Goal: Information Seeking & Learning: Compare options

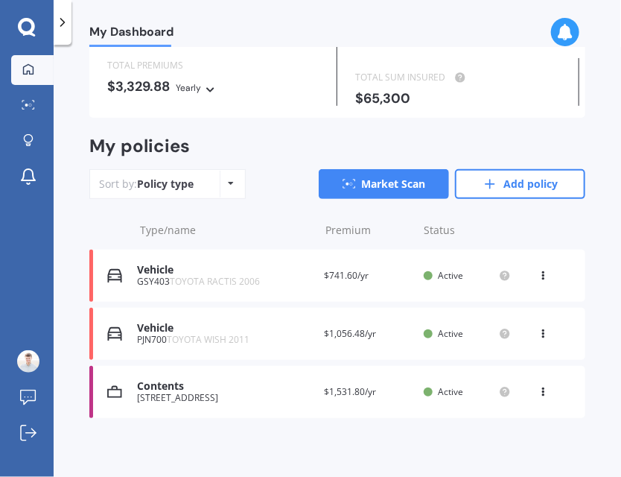
scroll to position [98, 0]
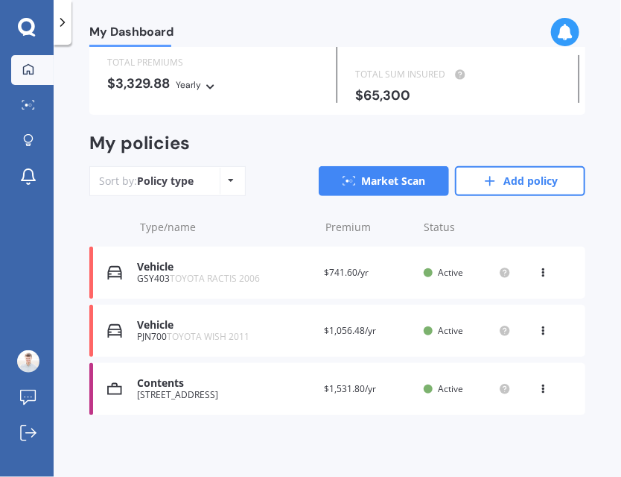
click at [170, 381] on div "Contents" at bounding box center [224, 383] width 175 height 13
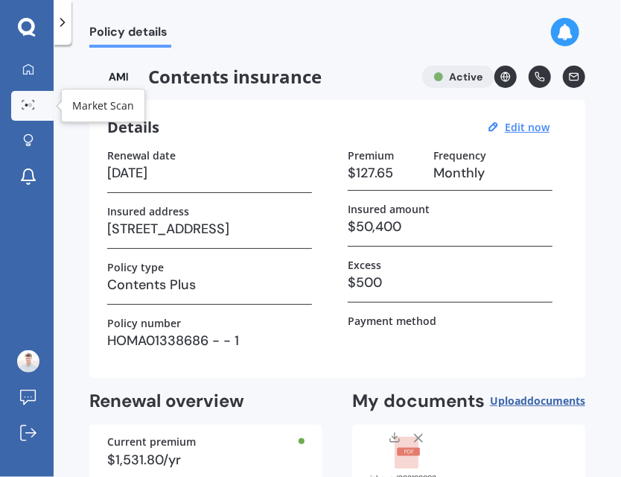
click at [23, 100] on icon at bounding box center [28, 105] width 13 height 10
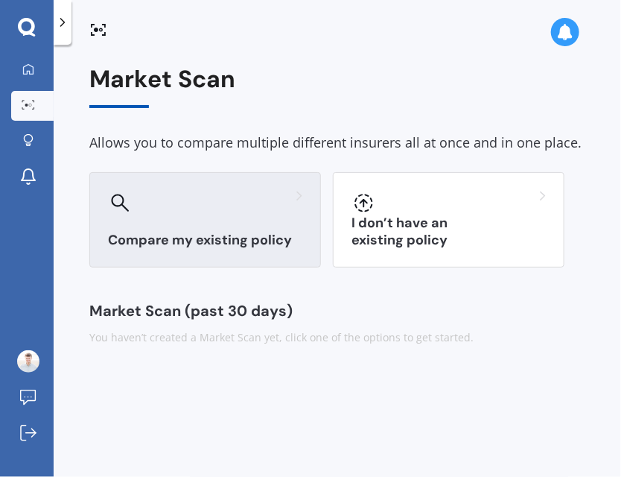
click at [210, 203] on div at bounding box center [205, 203] width 194 height 24
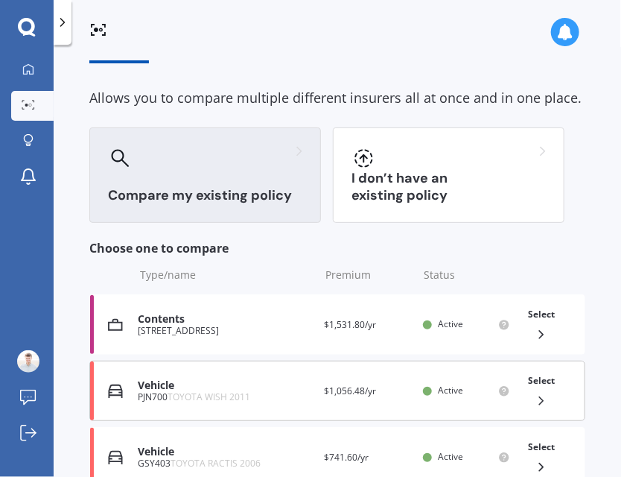
scroll to position [185, 0]
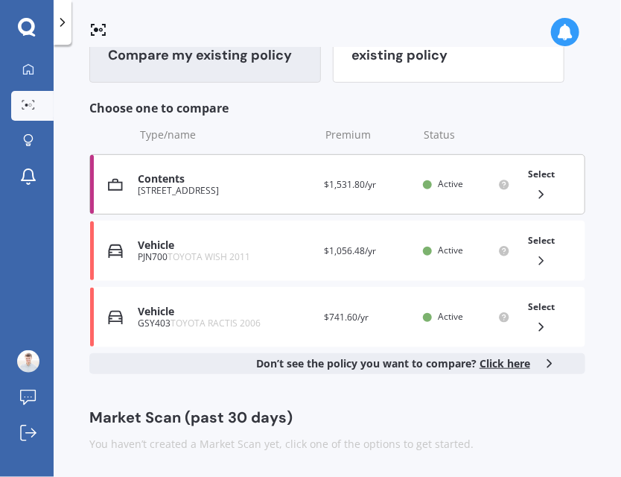
click at [170, 173] on div "Contents" at bounding box center [225, 179] width 174 height 13
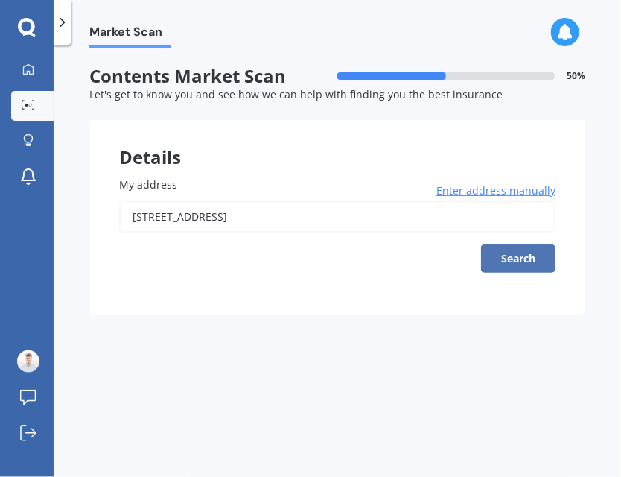
click at [500, 260] on button "Search" at bounding box center [518, 258] width 74 height 28
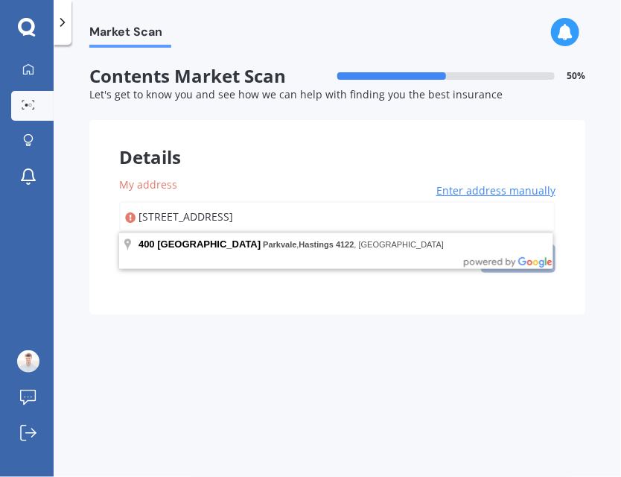
click at [229, 208] on input "[STREET_ADDRESS]" at bounding box center [337, 216] width 436 height 31
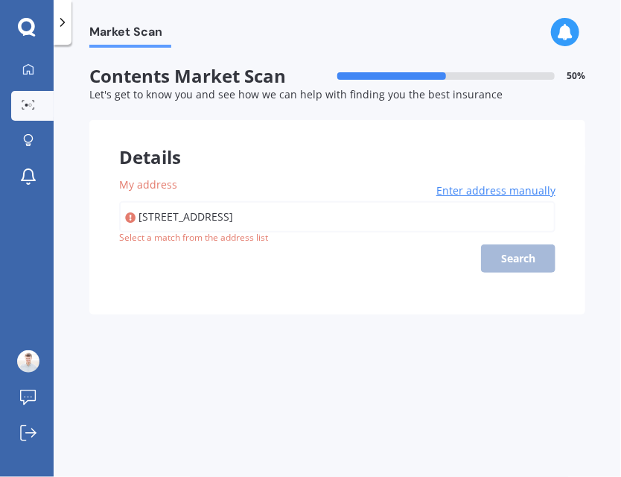
type input "[STREET_ADDRESS]"
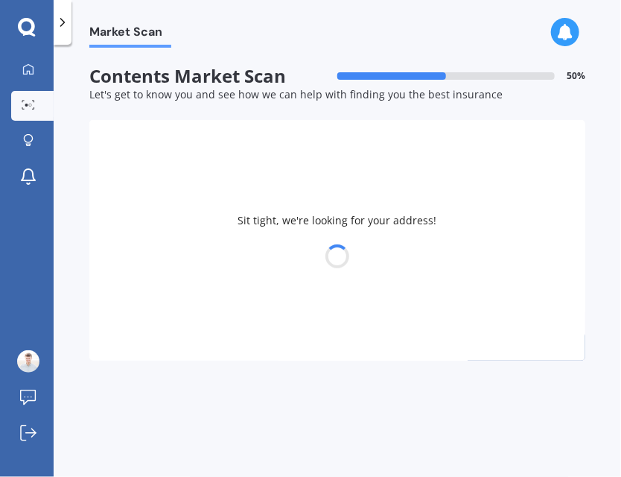
select select "12"
select select "03"
select select "1996"
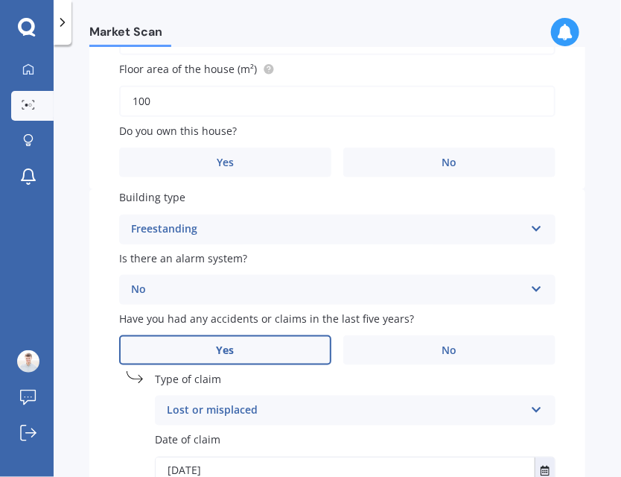
scroll to position [372, 0]
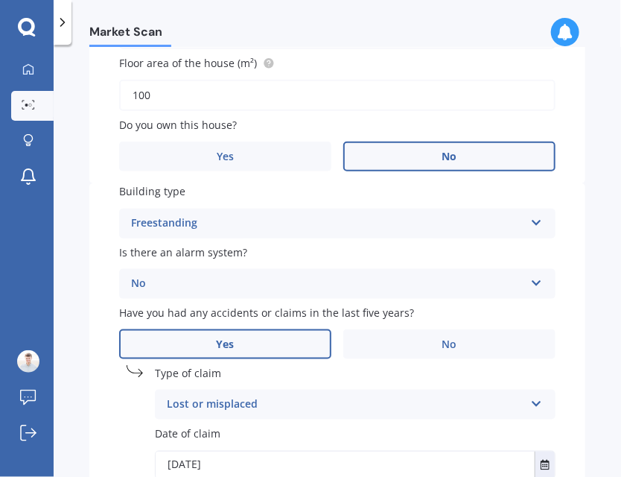
click at [379, 154] on label "No" at bounding box center [449, 156] width 212 height 30
click at [0, 0] on input "No" at bounding box center [0, 0] width 0 height 0
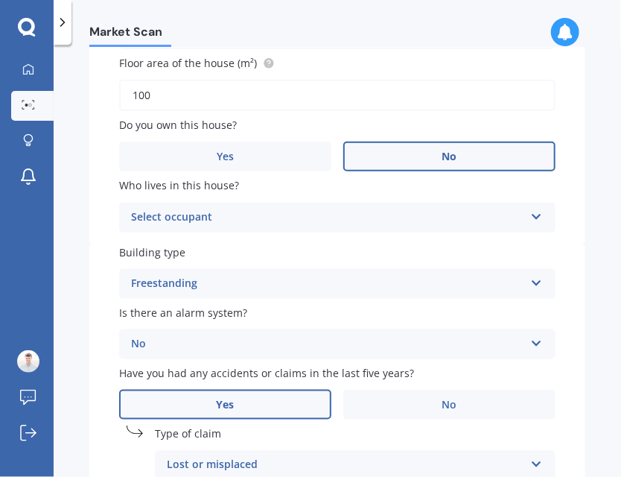
click at [328, 209] on div "Select occupant" at bounding box center [327, 217] width 393 height 18
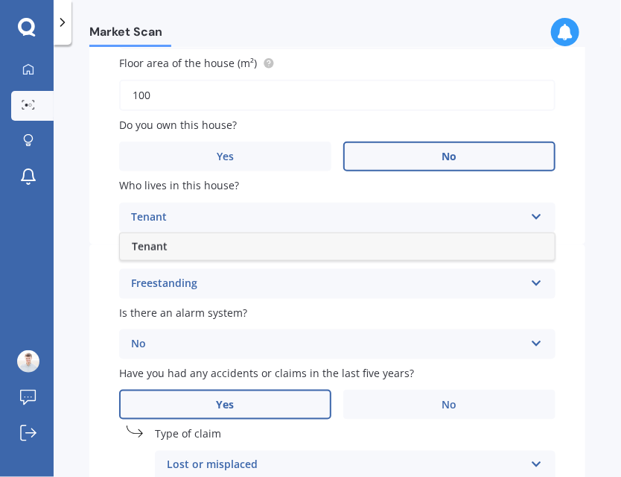
click at [296, 211] on div "Tenant" at bounding box center [327, 217] width 393 height 18
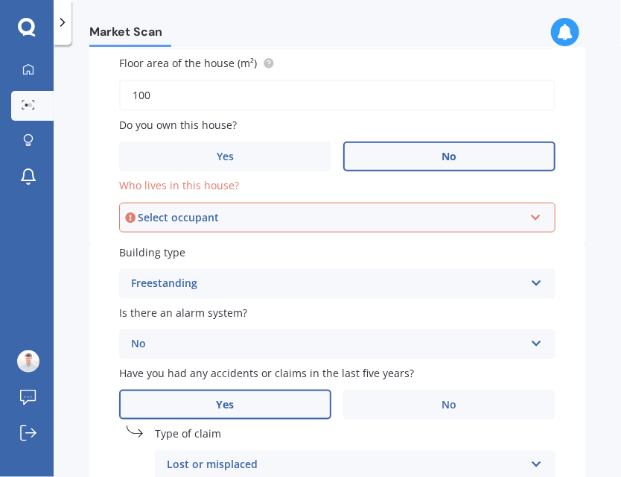
click at [305, 209] on div "Select occupant" at bounding box center [331, 217] width 386 height 16
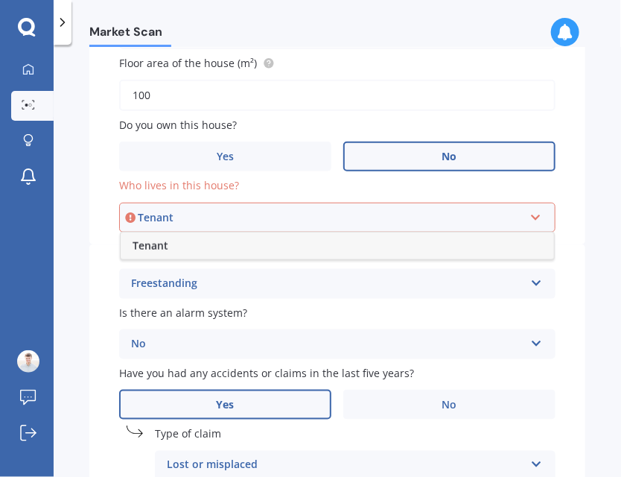
click at [238, 246] on div "Tenant" at bounding box center [337, 245] width 433 height 27
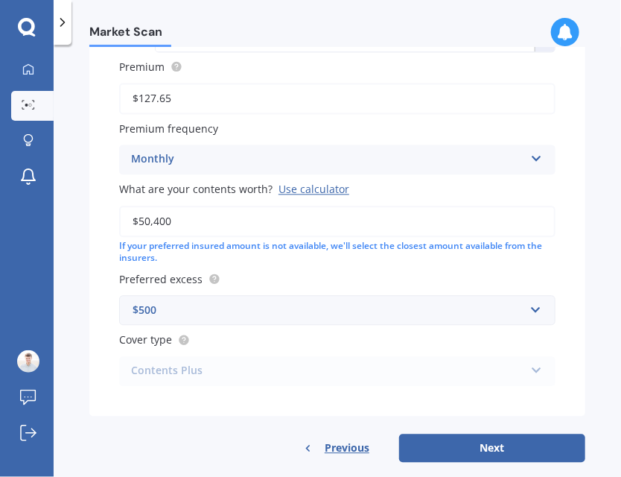
scroll to position [882, 0]
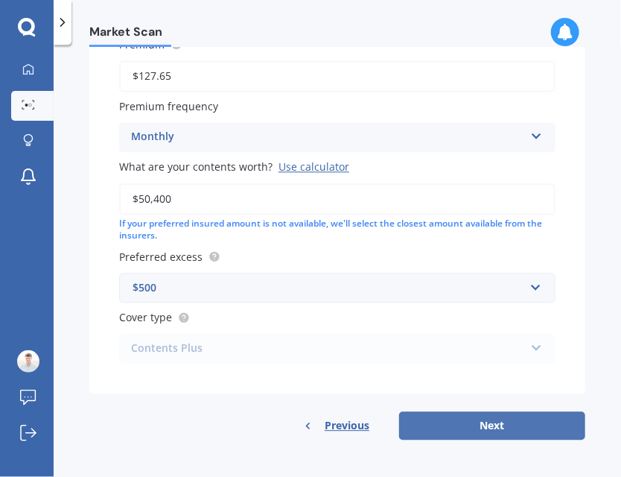
click at [494, 426] on button "Next" at bounding box center [492, 425] width 186 height 28
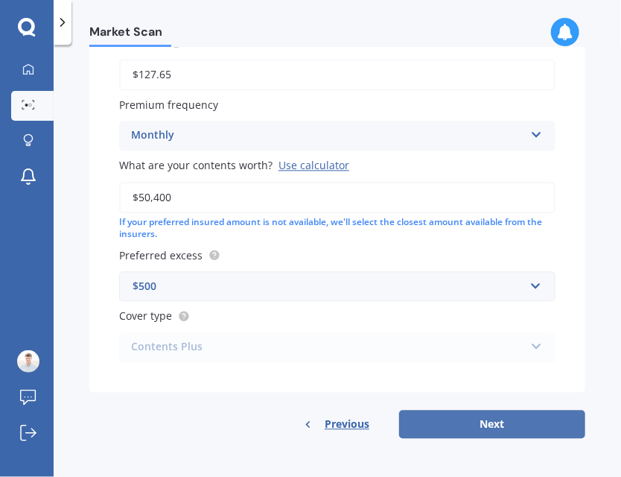
select select "12"
select select "03"
select select "1996"
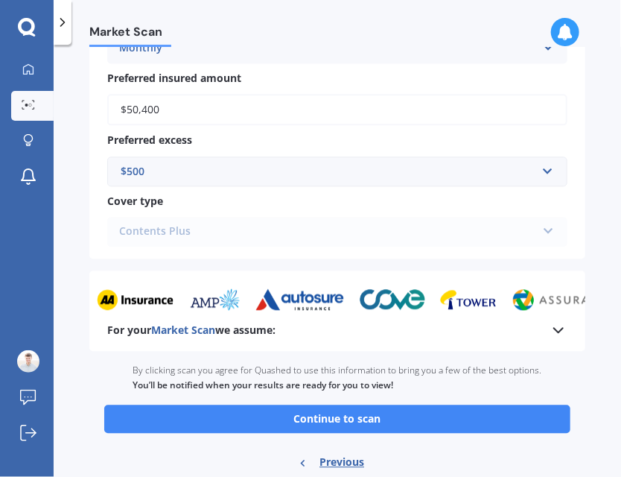
scroll to position [968, 0]
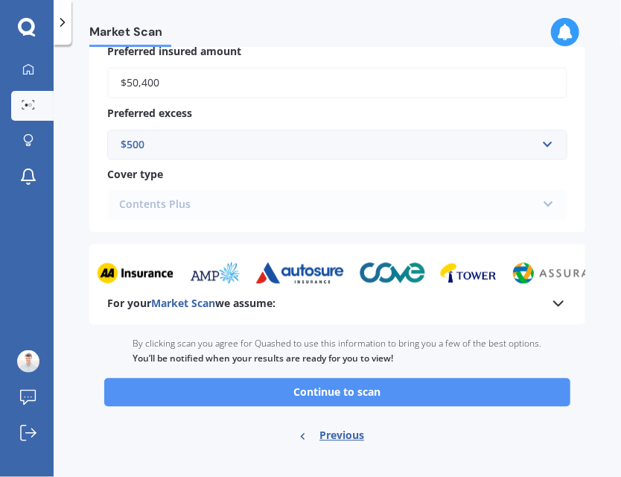
click at [434, 389] on button "Continue to scan" at bounding box center [337, 392] width 466 height 28
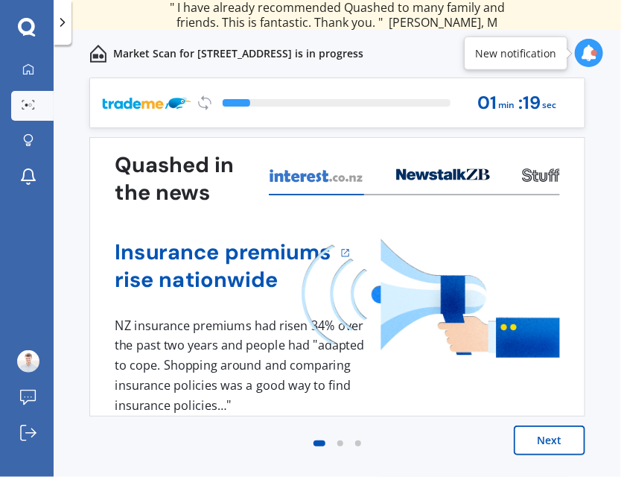
click at [337, 444] on div at bounding box center [340, 443] width 6 height 6
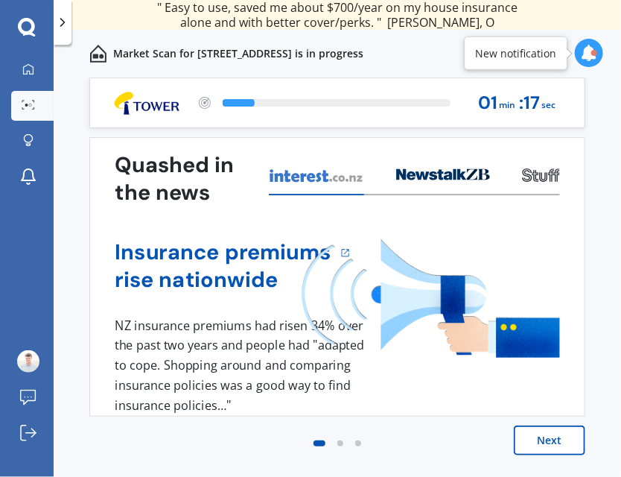
click at [447, 186] on div at bounding box center [443, 179] width 94 height 32
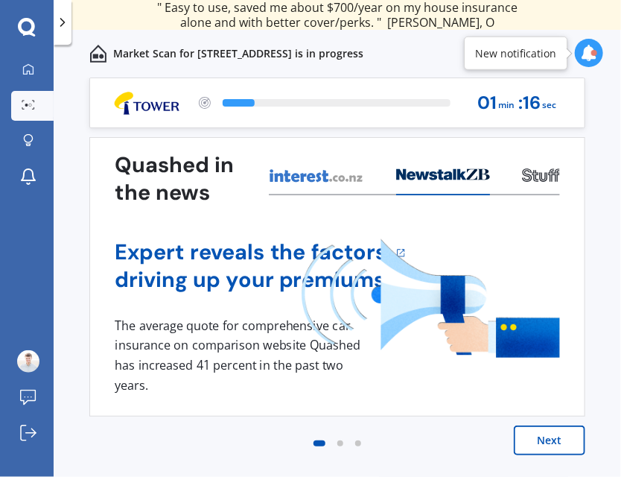
click at [534, 179] on icon at bounding box center [535, 177] width 7 height 7
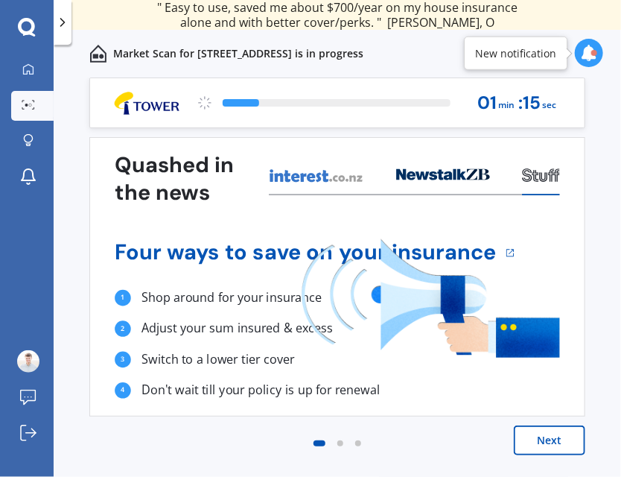
click at [452, 180] on icon at bounding box center [443, 174] width 94 height 12
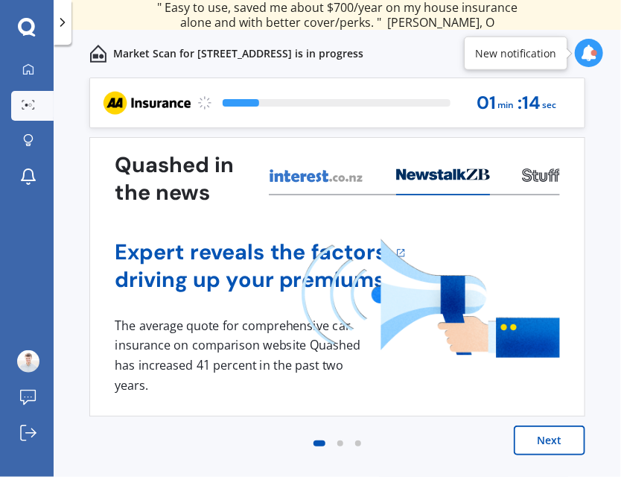
click at [322, 168] on icon at bounding box center [316, 175] width 95 height 15
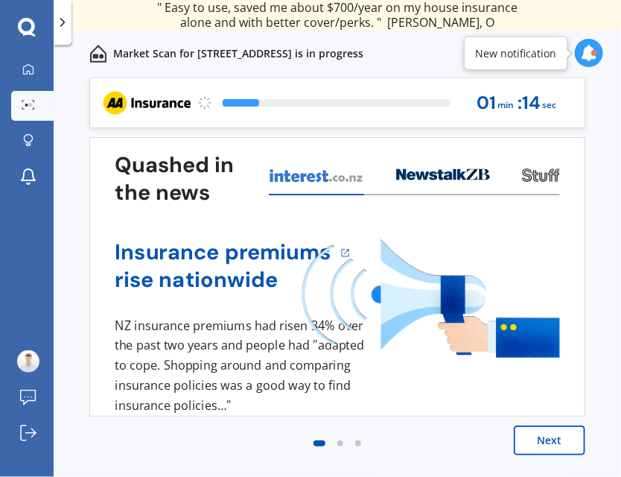
click at [439, 174] on icon at bounding box center [441, 175] width 6 height 10
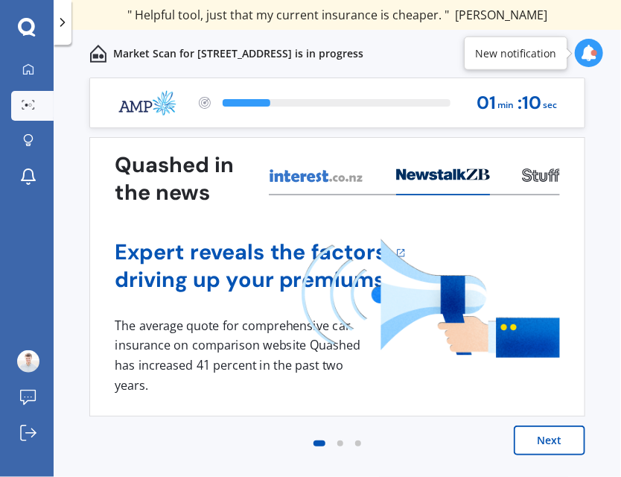
click at [533, 175] on icon at bounding box center [535, 177] width 7 height 7
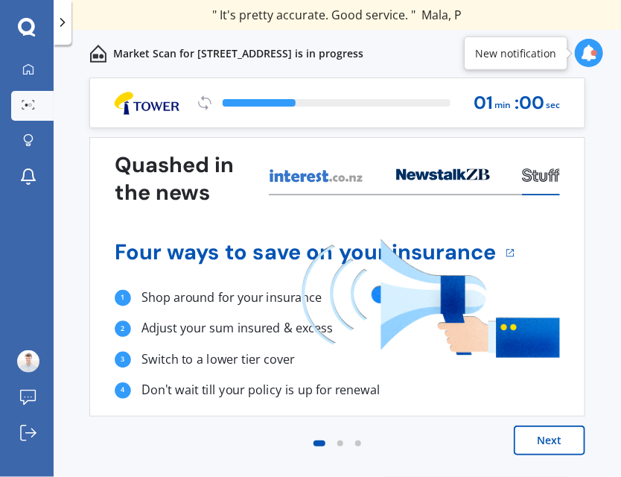
click at [587, 53] on icon at bounding box center [589, 53] width 16 height 16
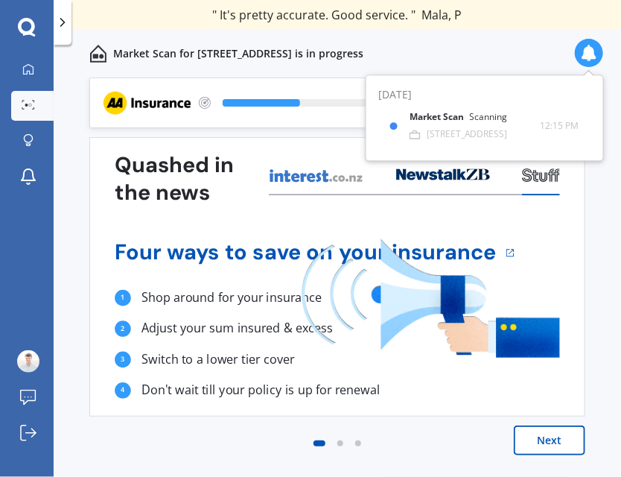
click at [587, 50] on icon at bounding box center [589, 53] width 16 height 16
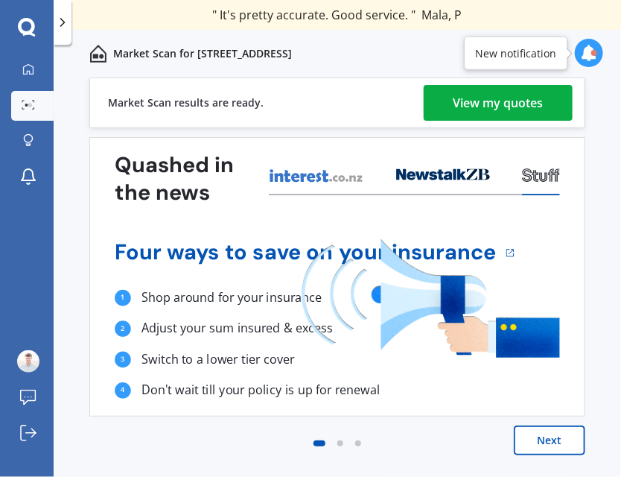
click at [538, 100] on div "View my quotes" at bounding box center [498, 103] width 90 height 36
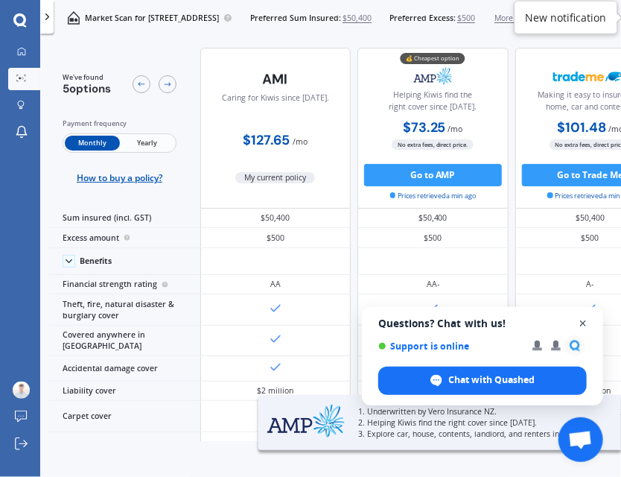
click at [584, 322] on span "Close chat" at bounding box center [583, 323] width 19 height 19
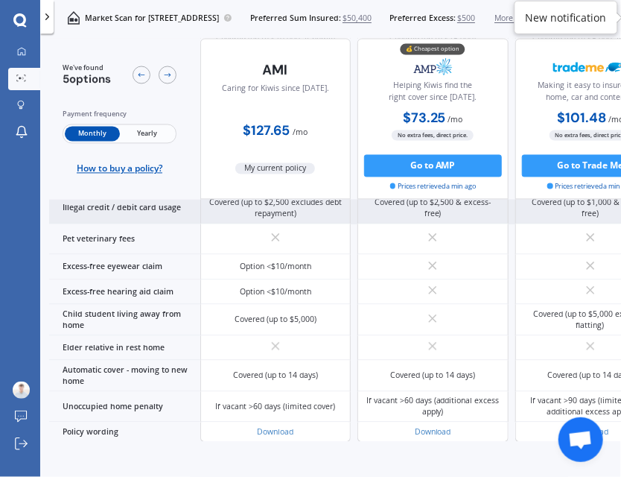
scroll to position [1051, 0]
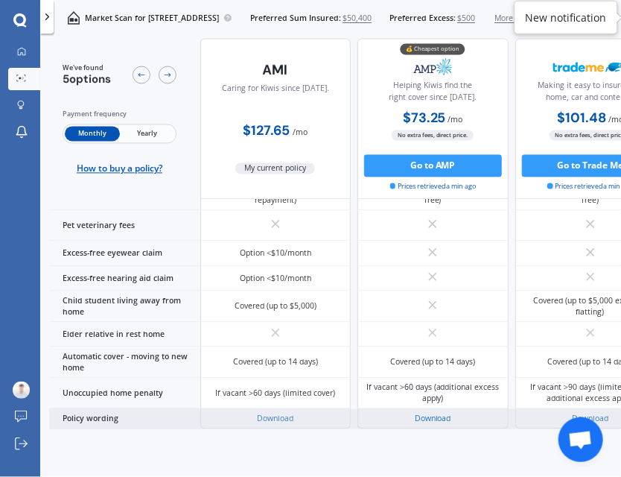
click at [442, 413] on link "Download" at bounding box center [433, 418] width 36 height 10
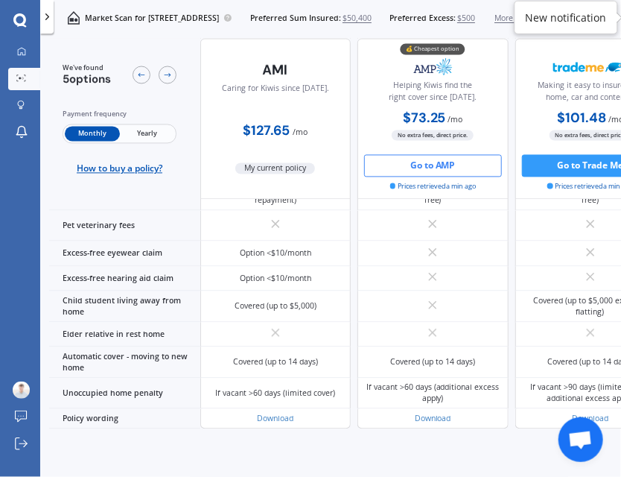
click at [408, 169] on button "Go to AMP" at bounding box center [433, 166] width 138 height 22
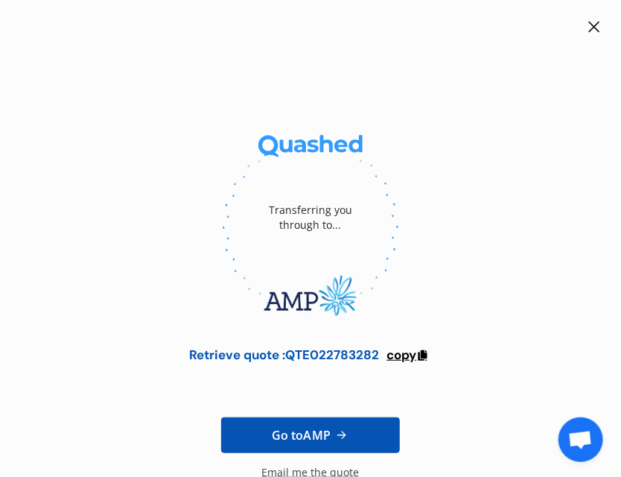
click at [417, 356] on icon at bounding box center [422, 353] width 13 height 10
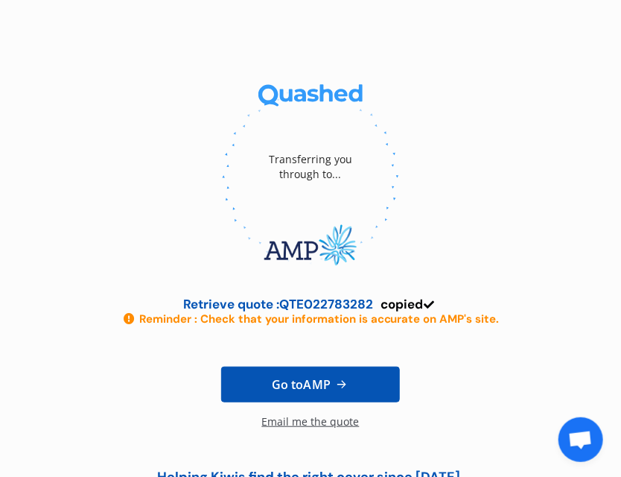
scroll to position [95, 0]
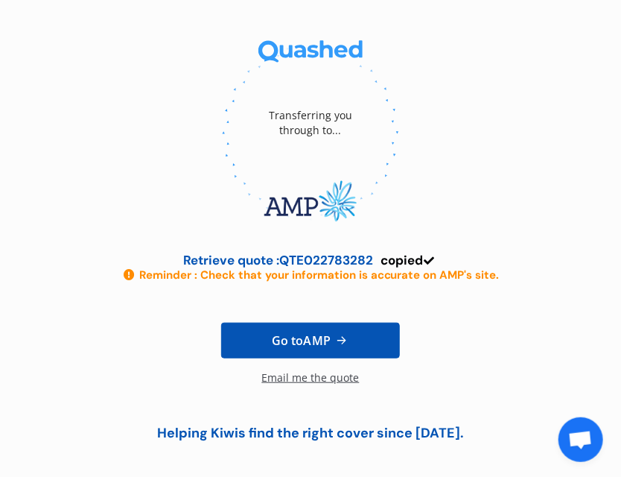
click at [334, 377] on div "Email me the quote" at bounding box center [311, 385] width 98 height 30
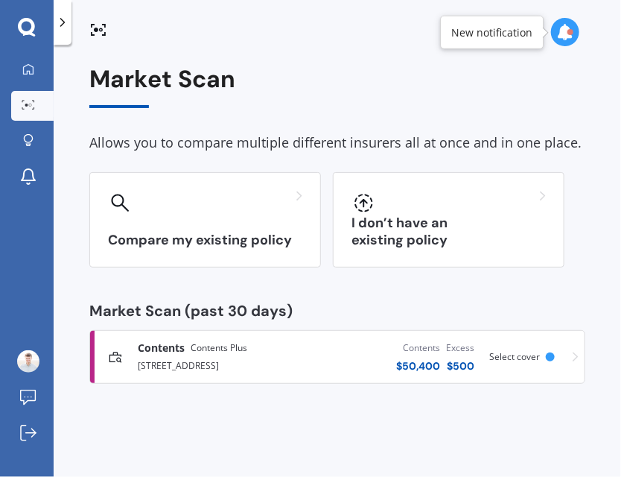
click at [529, 357] on span "Select cover" at bounding box center [514, 356] width 51 height 13
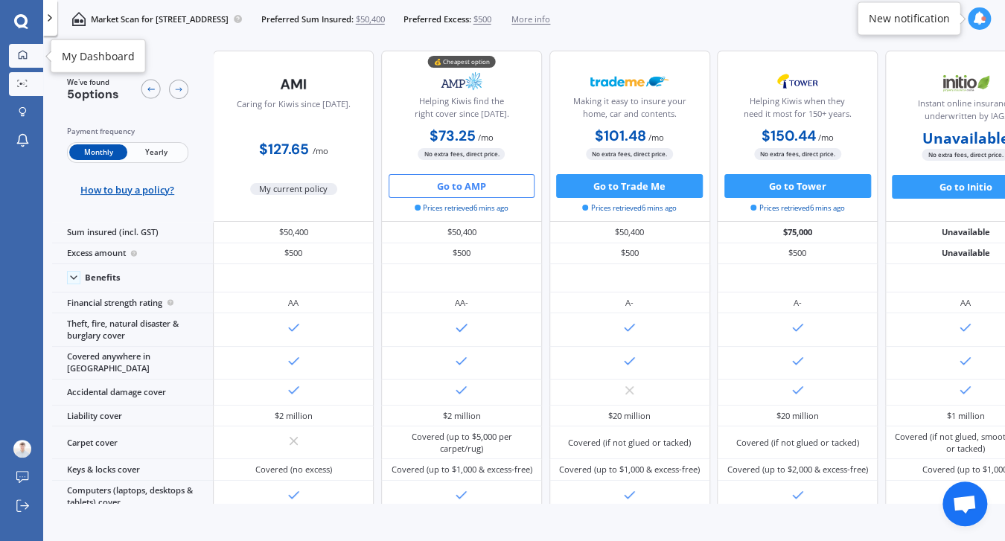
click at [27, 60] on div at bounding box center [22, 55] width 18 height 11
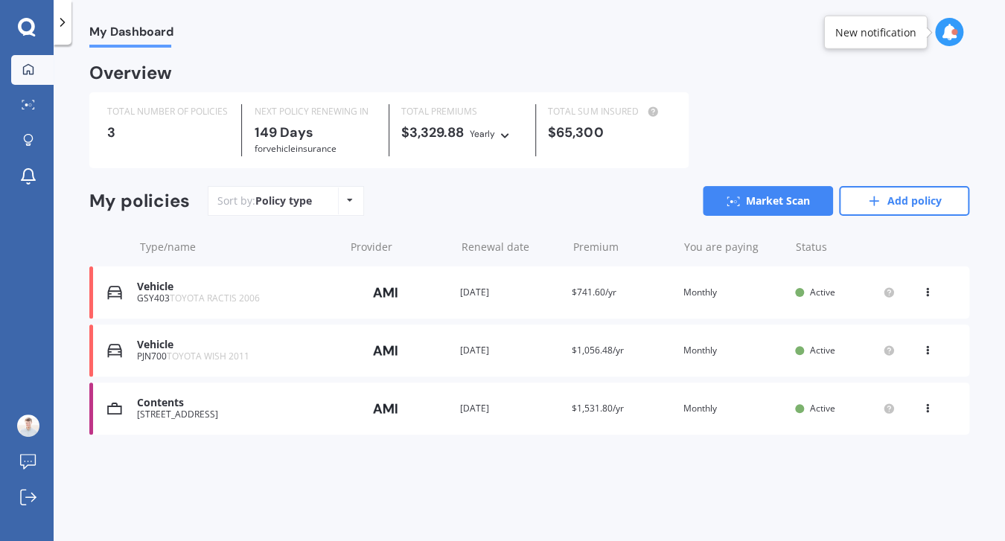
click at [164, 404] on div "Contents" at bounding box center [237, 403] width 200 height 13
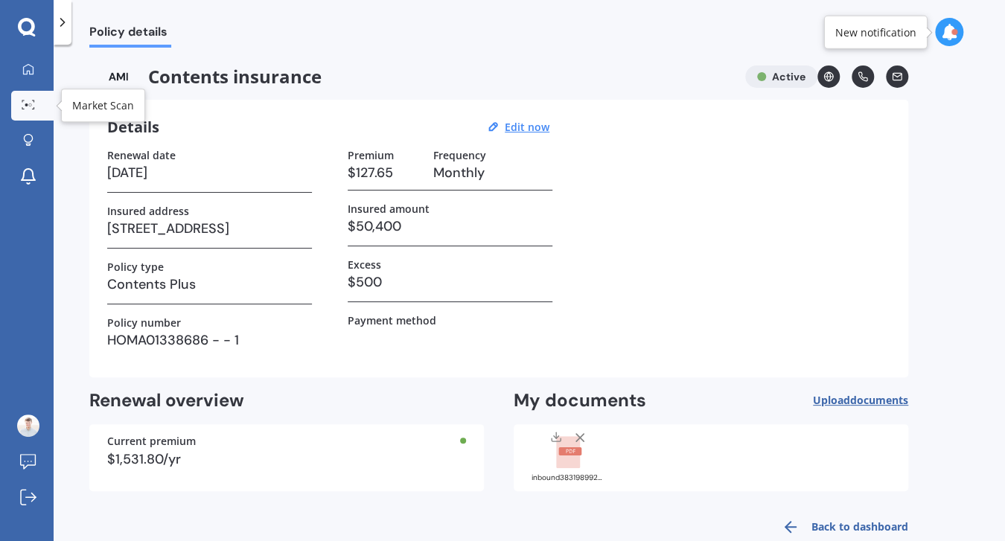
click at [28, 105] on icon at bounding box center [28, 105] width 13 height 10
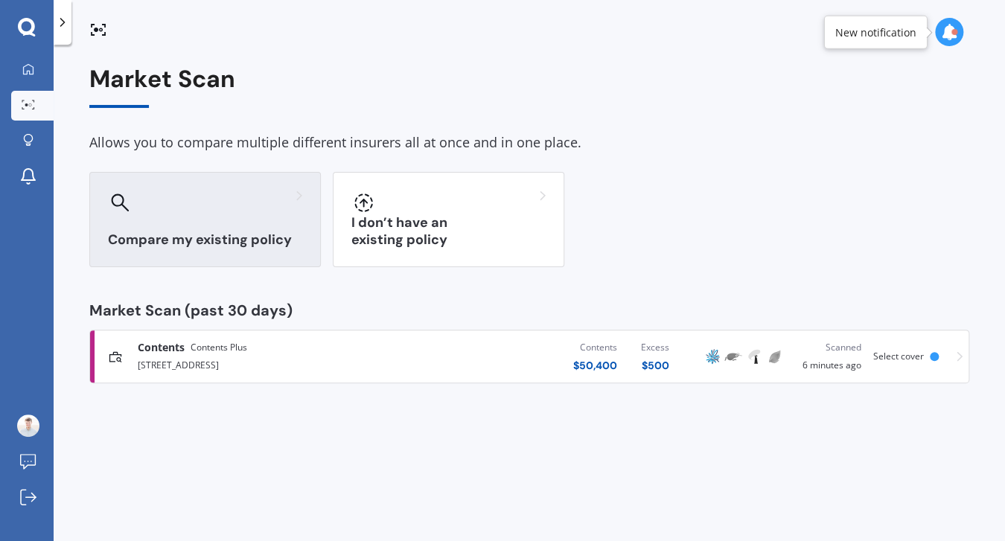
click at [182, 243] on h3 "Compare my existing policy" at bounding box center [205, 240] width 194 height 17
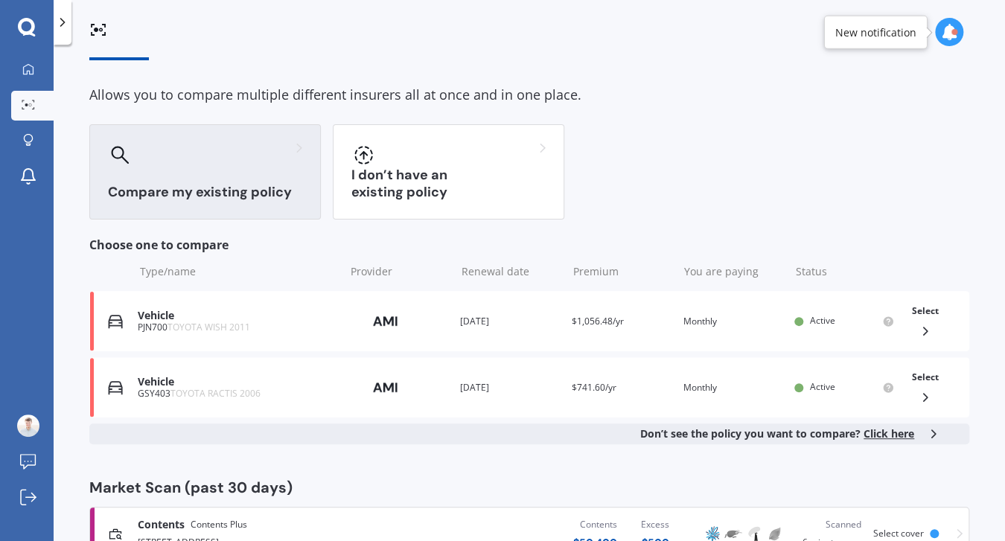
scroll to position [98, 0]
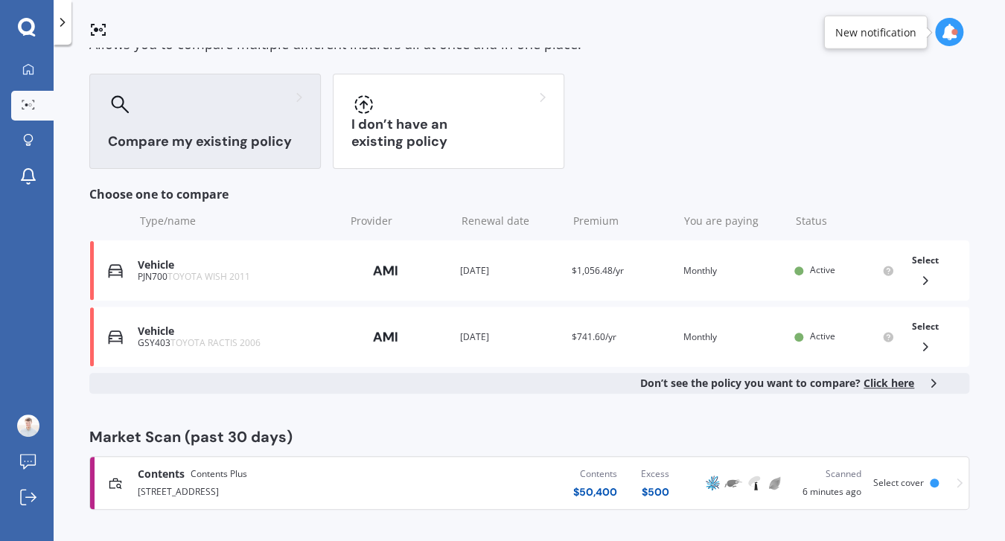
click at [215, 464] on div "Contents Contents Plus [STREET_ADDRESS] Contents $ 50,400 Excess $ 500 Scanned …" at bounding box center [529, 483] width 867 height 45
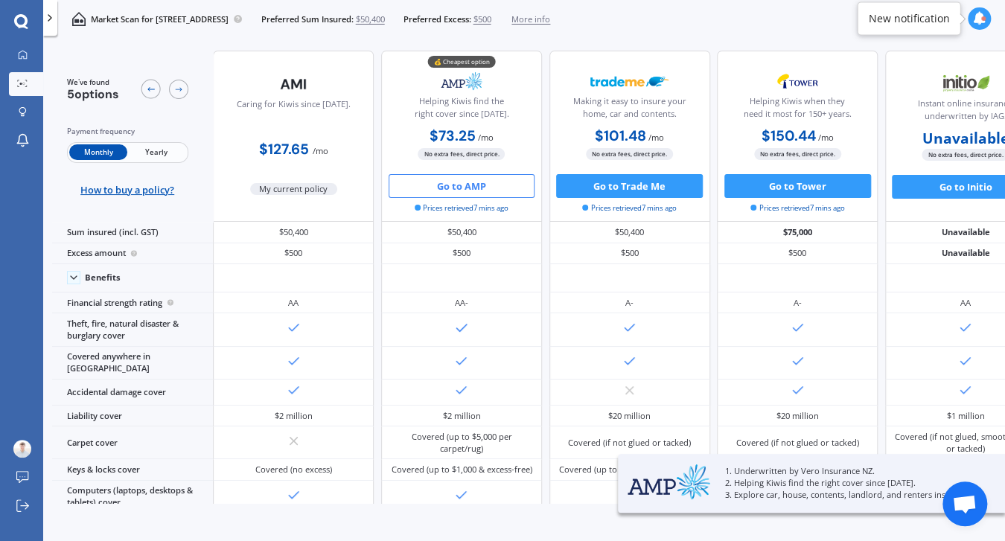
click at [550, 23] on span "More info" at bounding box center [531, 19] width 39 height 12
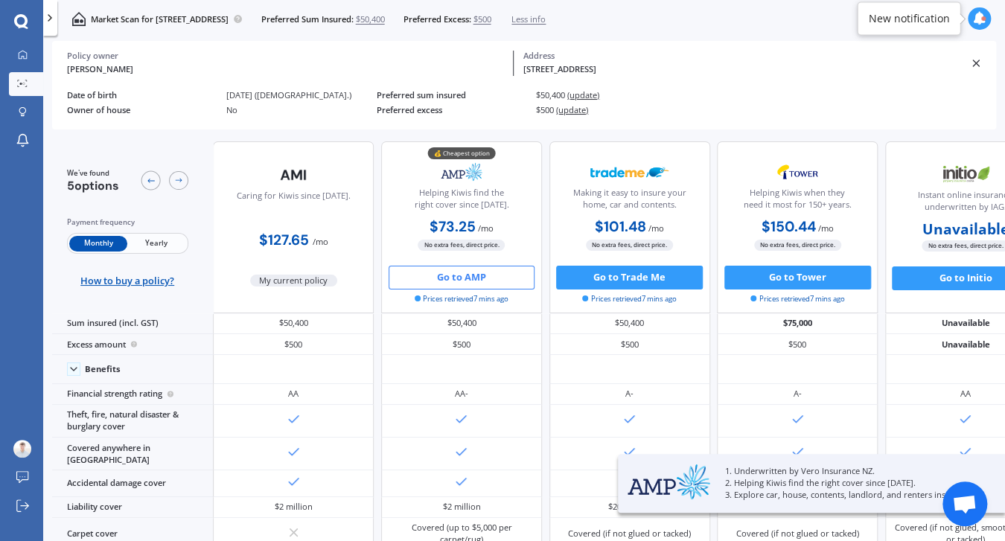
click at [620, 57] on icon at bounding box center [976, 63] width 12 height 12
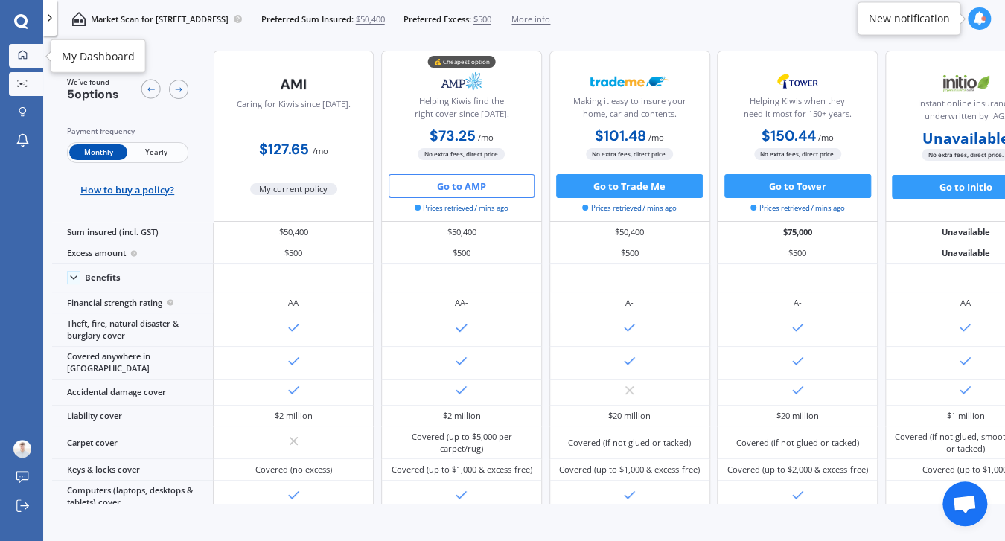
click at [27, 60] on div at bounding box center [22, 55] width 18 height 11
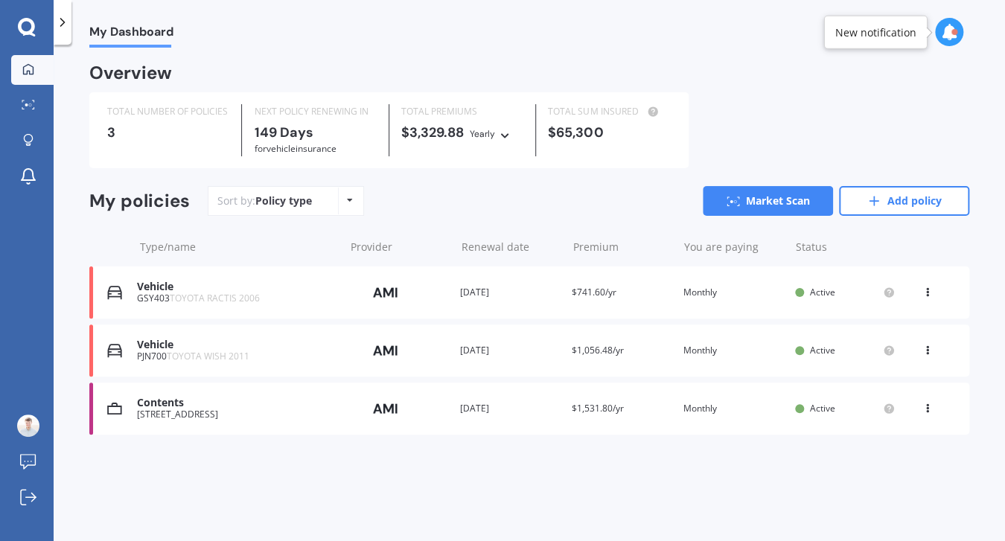
click at [171, 401] on div "Contents" at bounding box center [237, 403] width 200 height 13
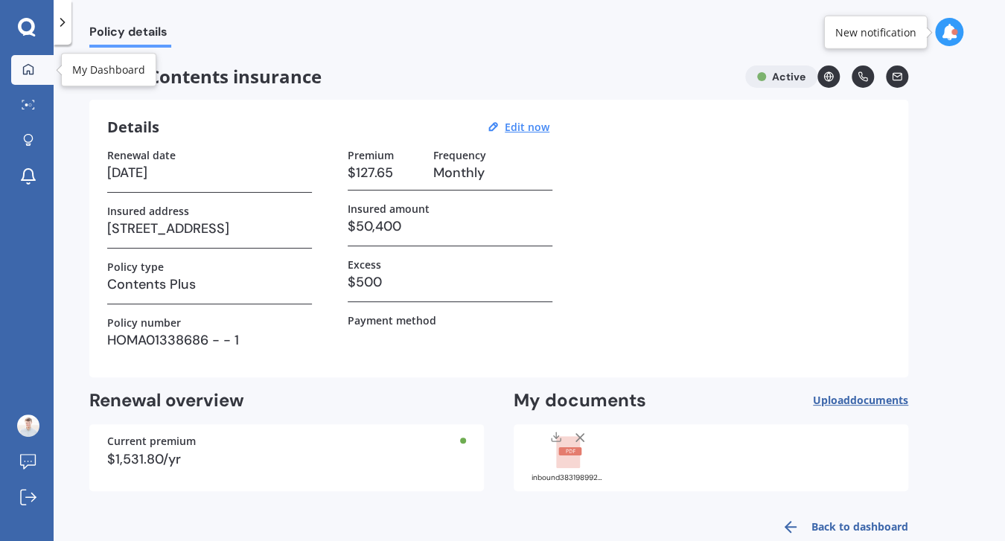
click at [33, 73] on icon at bounding box center [28, 68] width 10 height 10
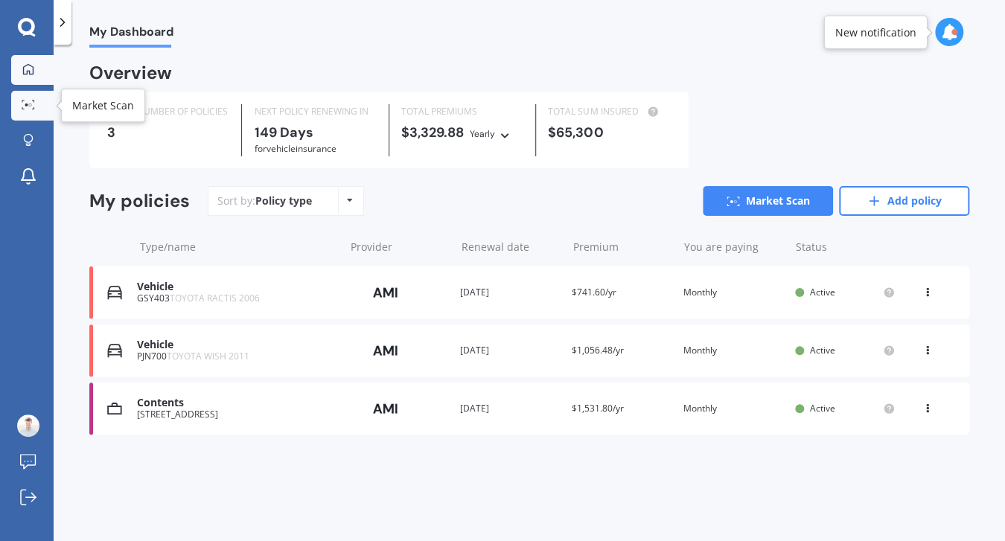
click at [36, 109] on div at bounding box center [28, 105] width 22 height 11
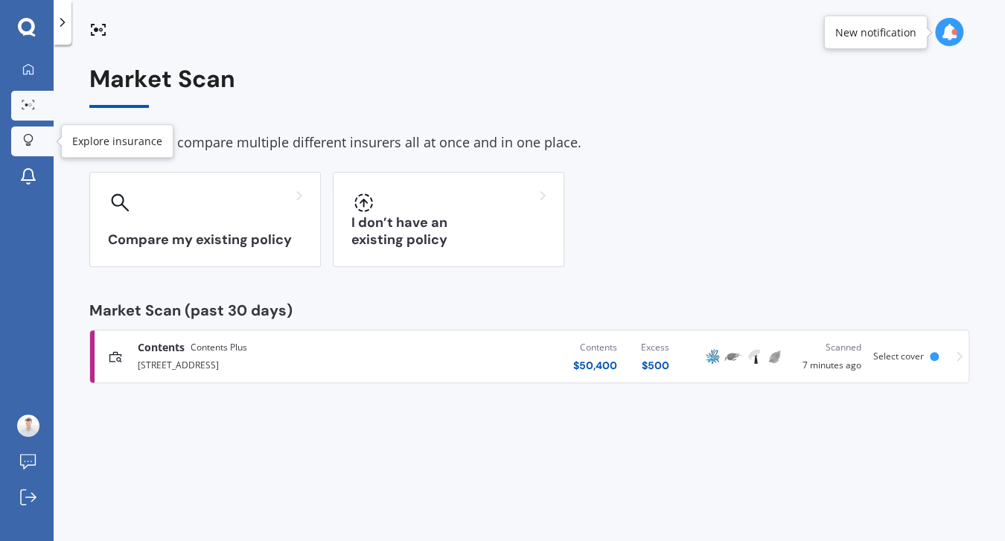
click at [27, 141] on icon at bounding box center [28, 140] width 10 height 13
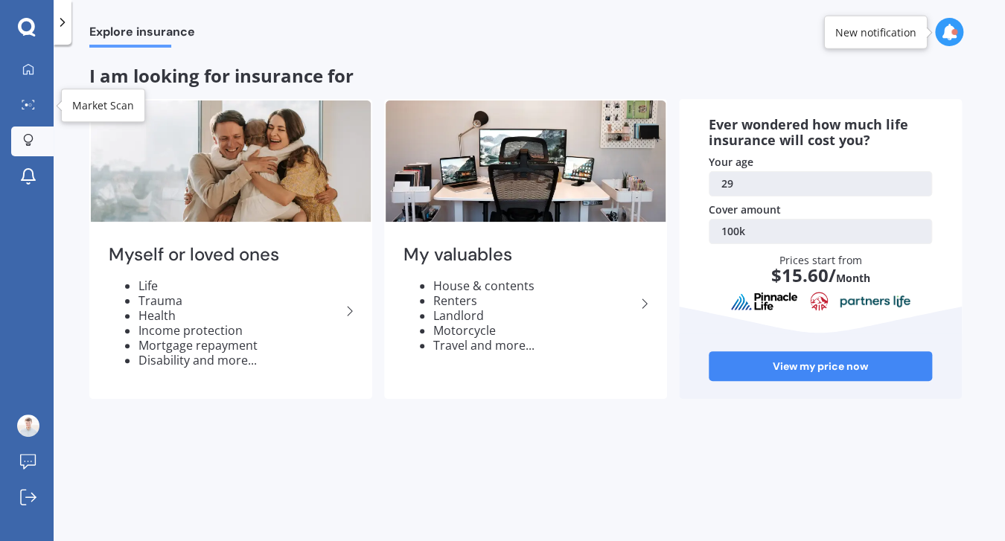
click at [26, 97] on link "Market Scan" at bounding box center [32, 106] width 42 height 30
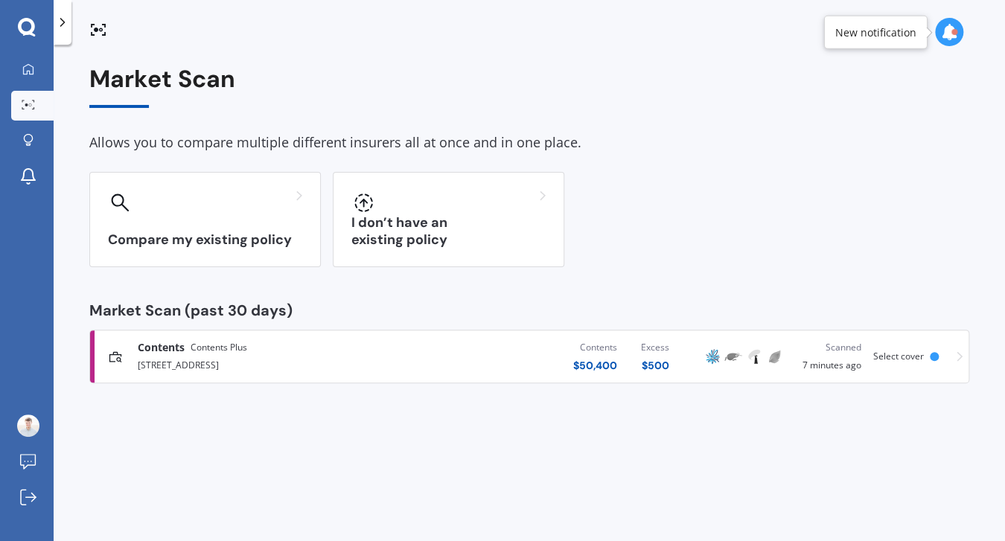
click at [260, 351] on div "Contents Contents Plus" at bounding box center [266, 347] width 257 height 15
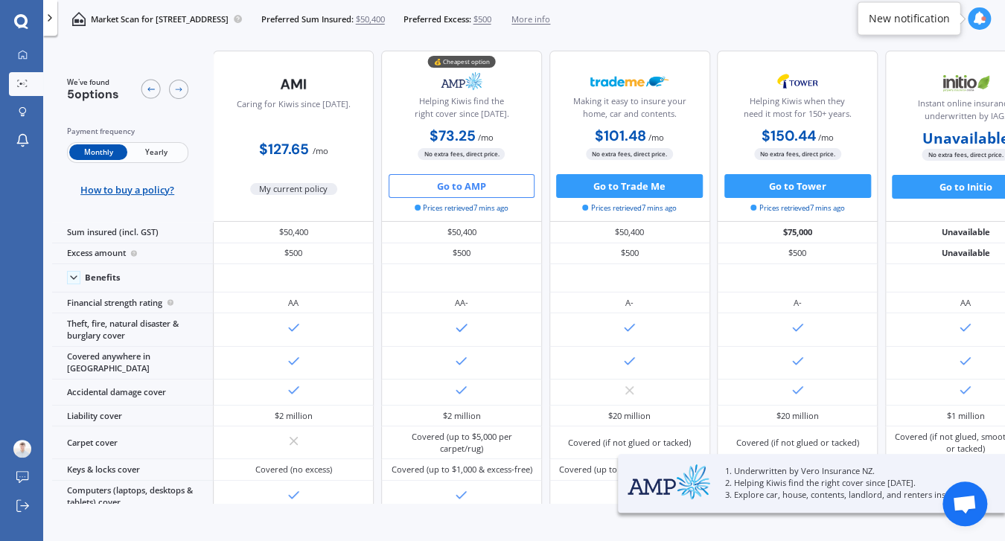
click at [550, 17] on span "More info" at bounding box center [531, 19] width 39 height 12
